Goal: Information Seeking & Learning: Learn about a topic

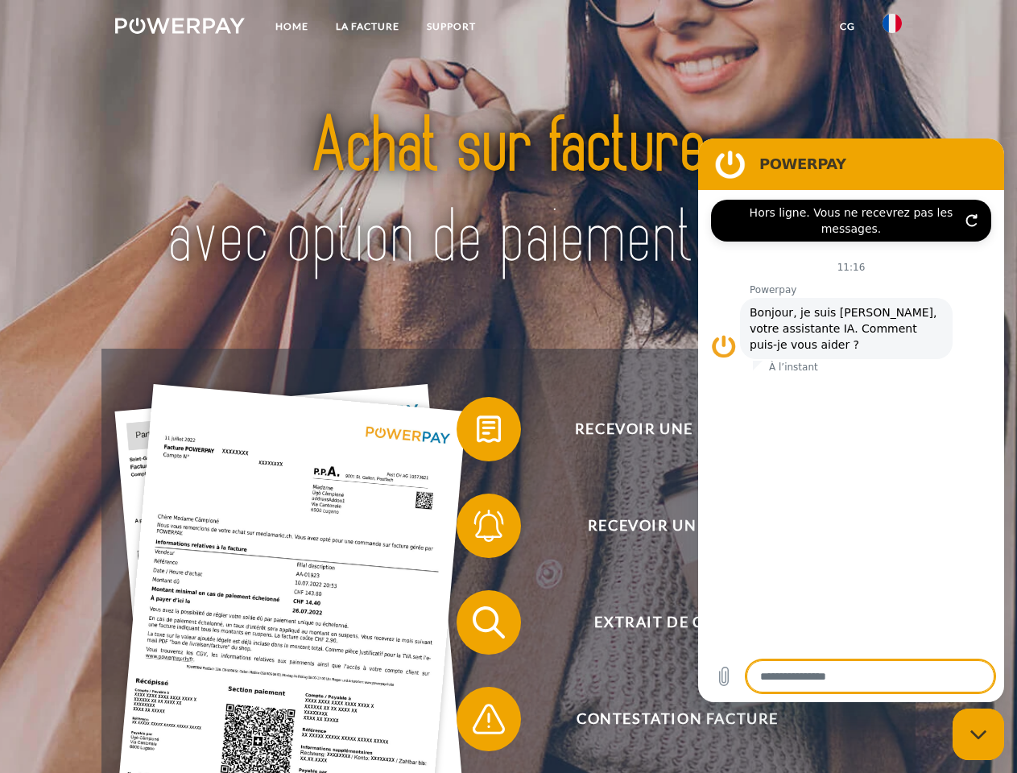
click at [180, 28] on img at bounding box center [180, 26] width 130 height 16
click at [892, 28] on img at bounding box center [892, 23] width 19 height 19
click at [847, 27] on link "CG" at bounding box center [847, 26] width 43 height 29
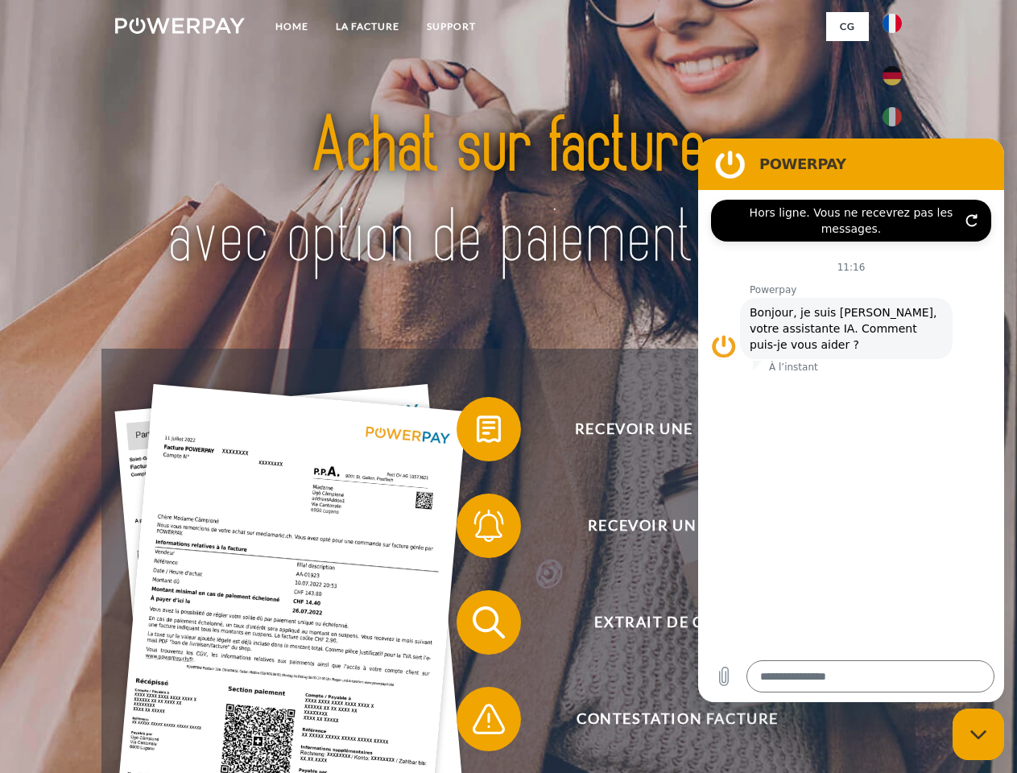
click at [477, 433] on span at bounding box center [464, 429] width 81 height 81
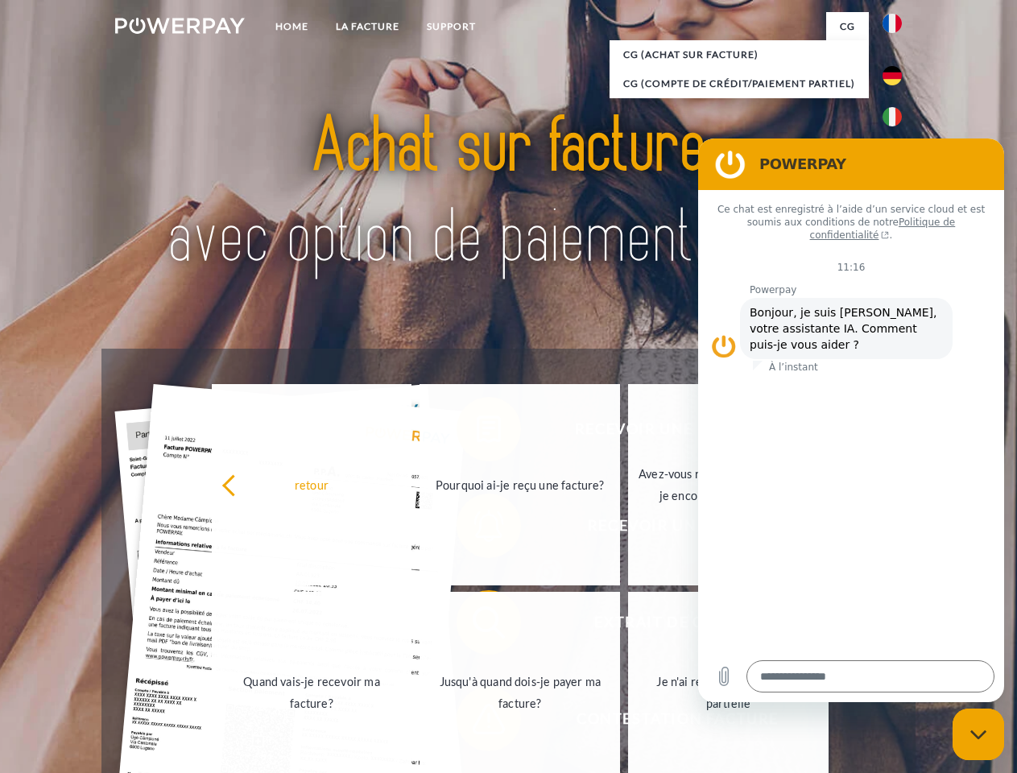
click at [477, 529] on div "retour Pourquoi ai-je reçu une facture? Avez-vous reçu mes paiements, ai-je enc…" at bounding box center [521, 589] width 651 height 416
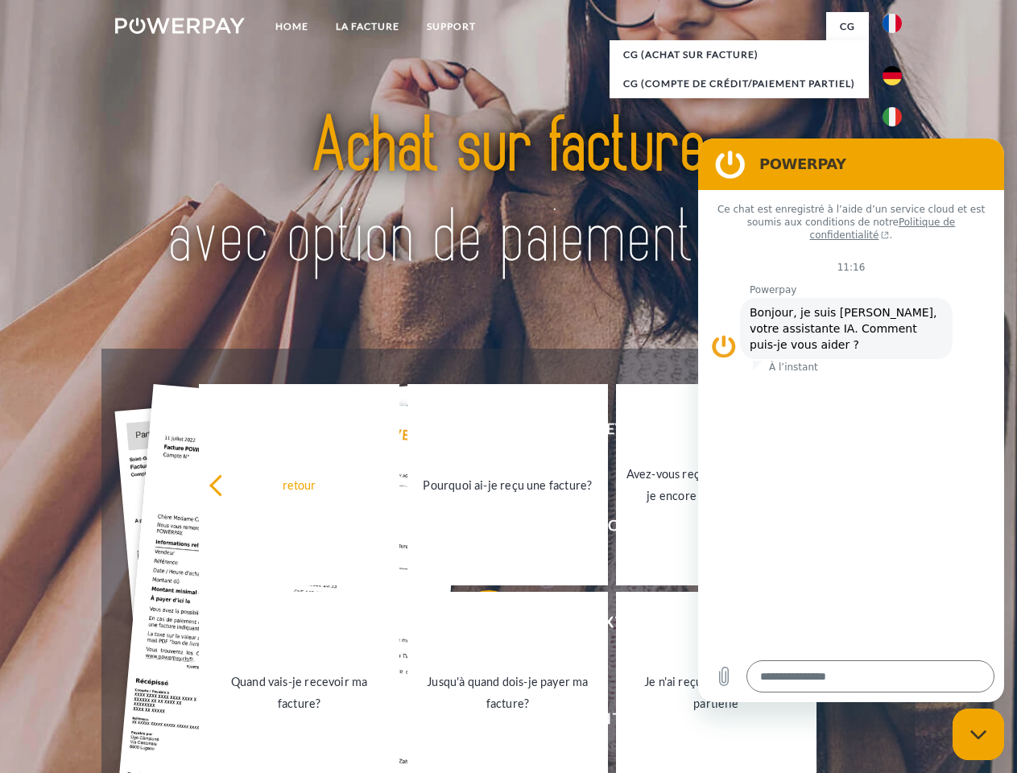
click at [477, 626] on link "Jusqu'à quand dois-je payer ma facture?" at bounding box center [508, 692] width 201 height 201
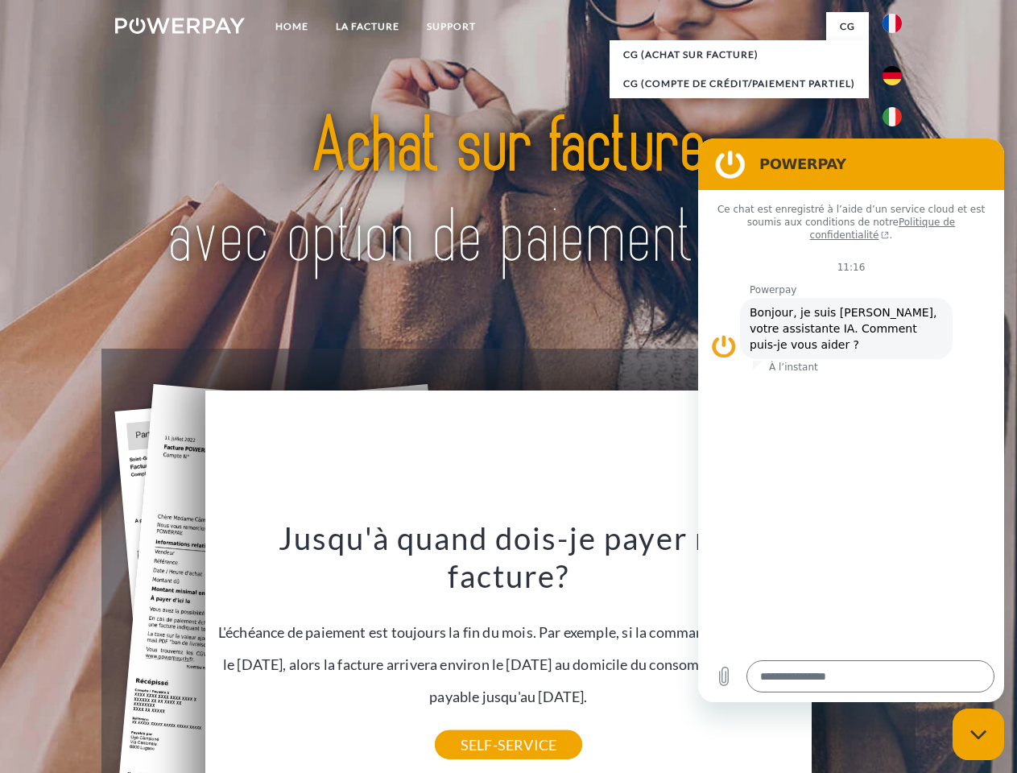
click at [979, 735] on icon "Fermer la fenêtre de messagerie" at bounding box center [979, 735] width 17 height 10
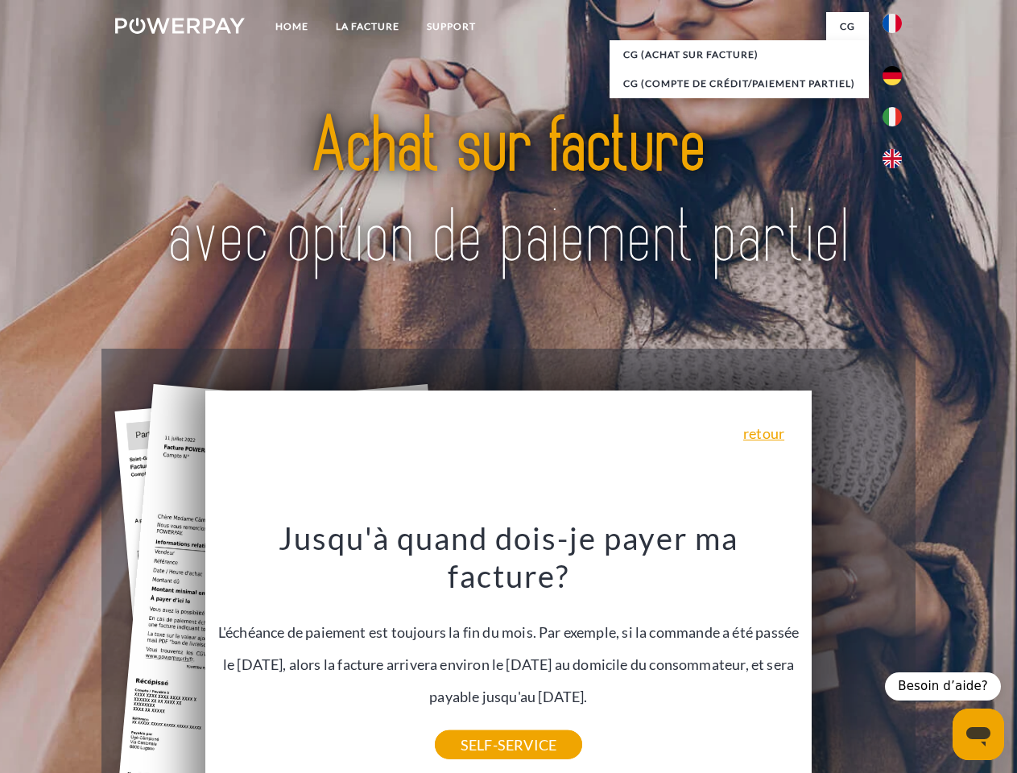
type textarea "*"
